Goal: Find specific page/section: Find specific page/section

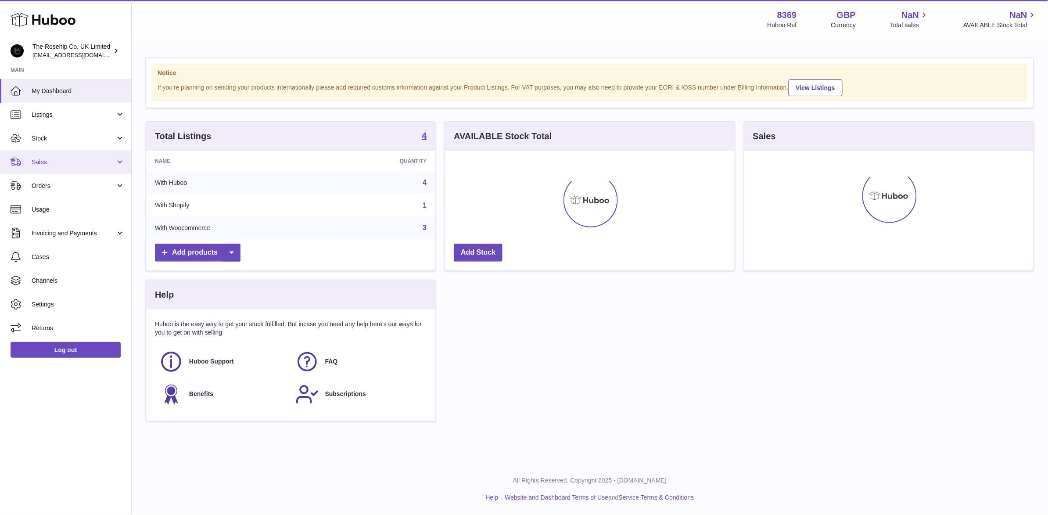
click at [40, 161] on span "Sales" at bounding box center [74, 162] width 84 height 8
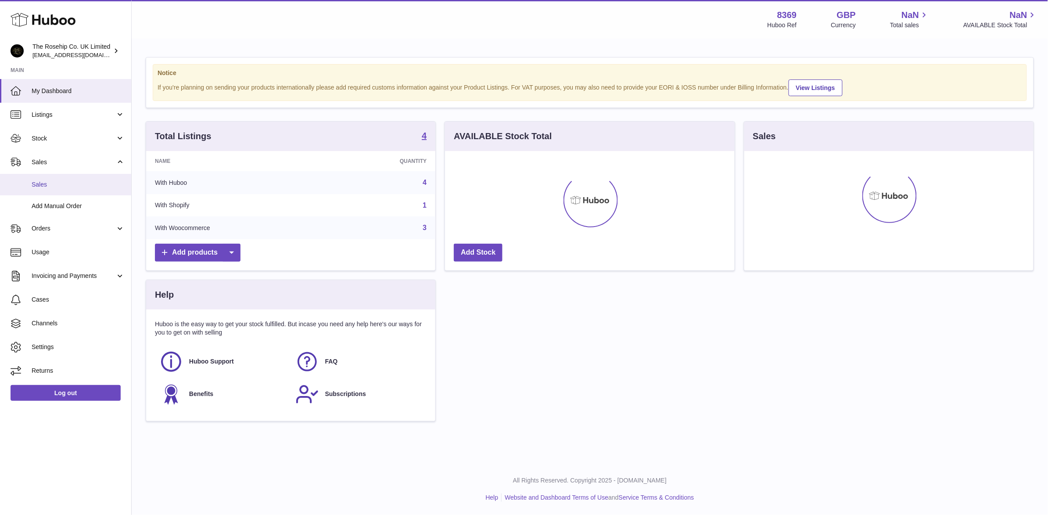
click at [45, 179] on link "Sales" at bounding box center [65, 184] width 131 height 21
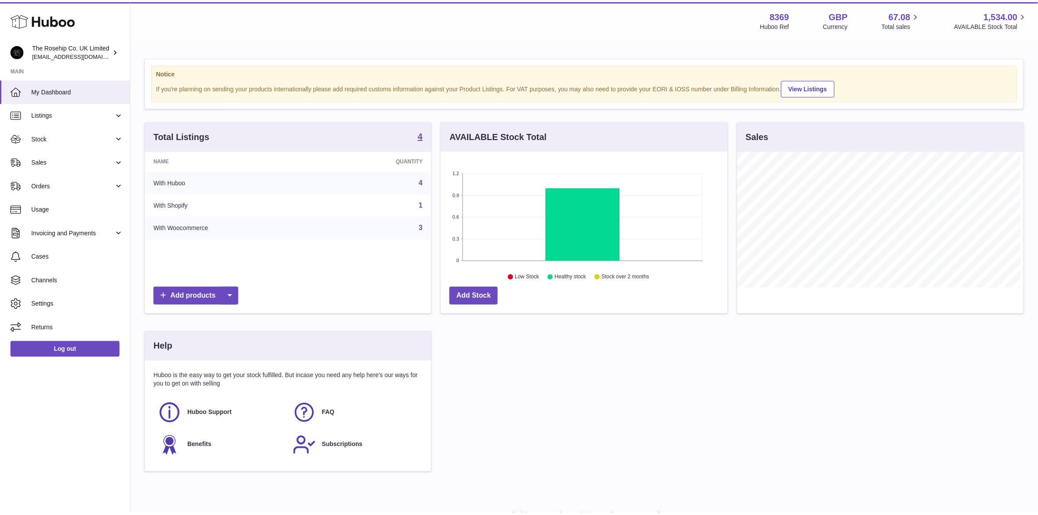
scroll to position [136, 289]
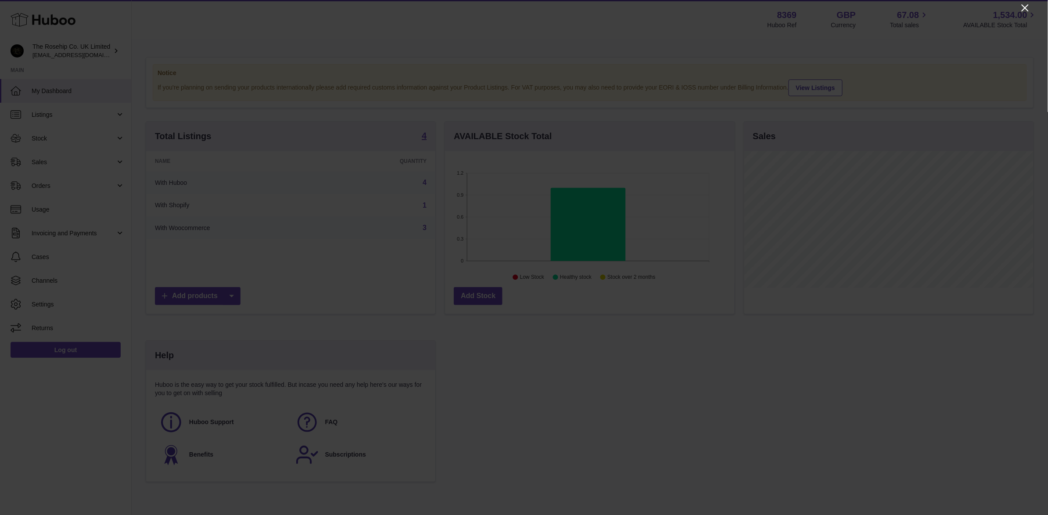
click at [1028, 9] on icon "Close" at bounding box center [1025, 8] width 11 height 11
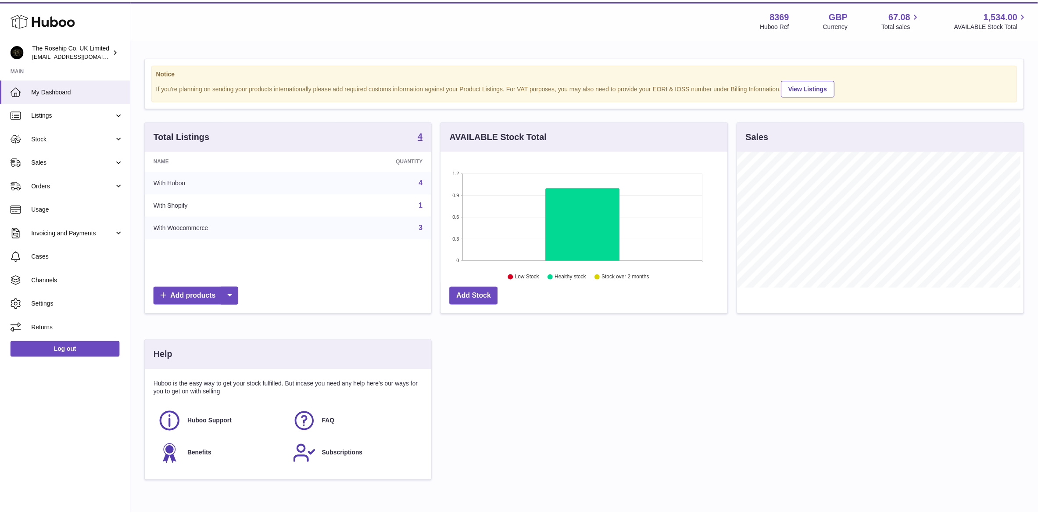
scroll to position [438614, 438465]
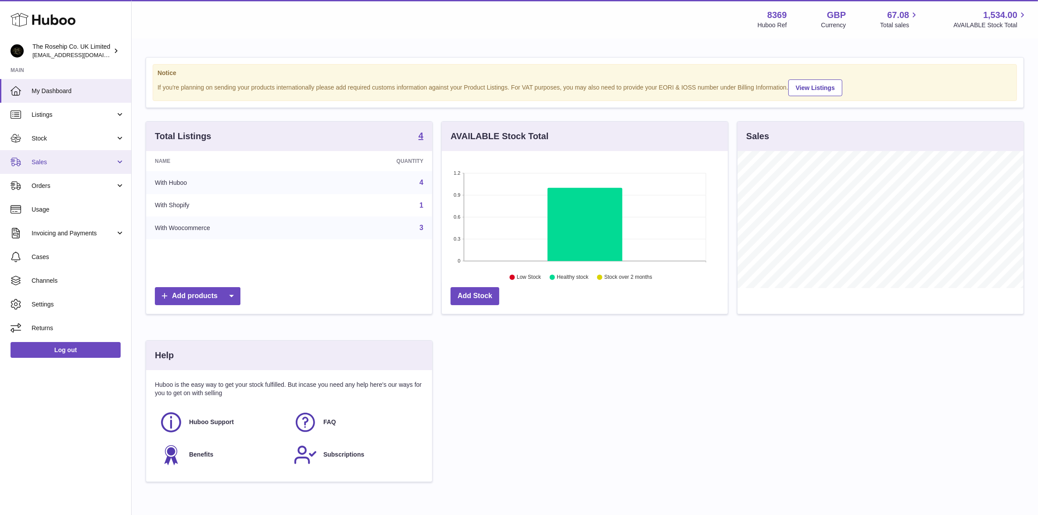
click at [41, 159] on span "Sales" at bounding box center [74, 162] width 84 height 8
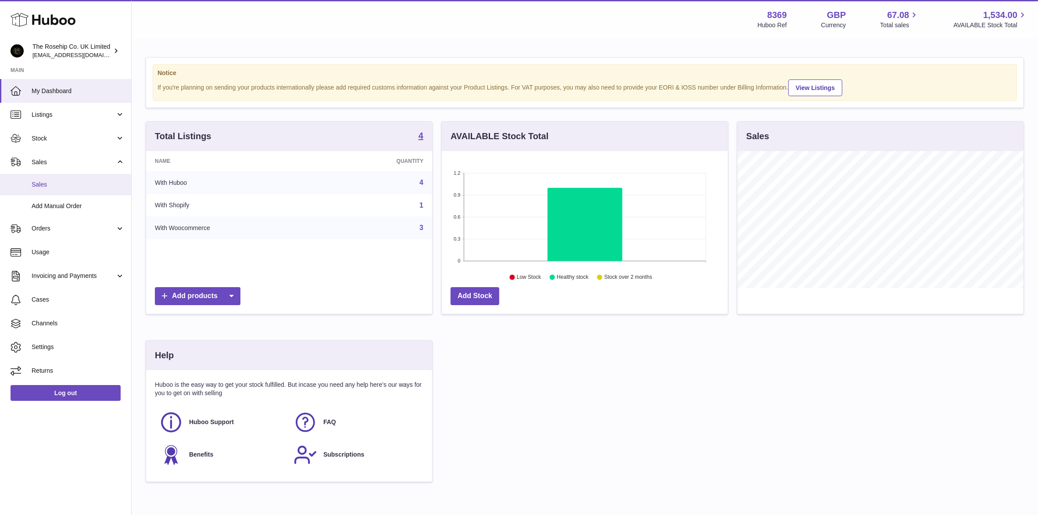
click at [32, 182] on span "Sales" at bounding box center [78, 184] width 93 height 8
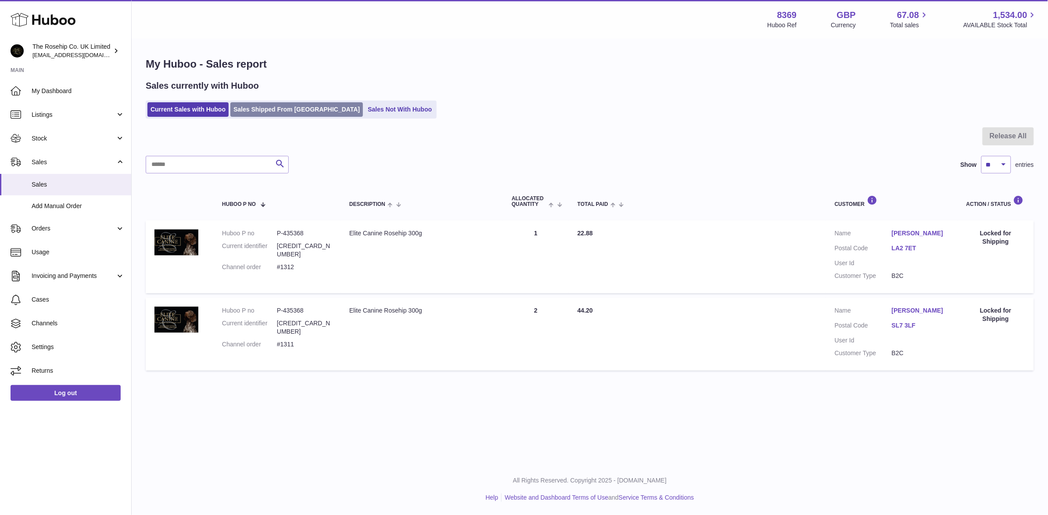
click at [273, 110] on link "Sales Shipped From [GEOGRAPHIC_DATA]" at bounding box center [296, 109] width 133 height 14
